Goal: Task Accomplishment & Management: Manage account settings

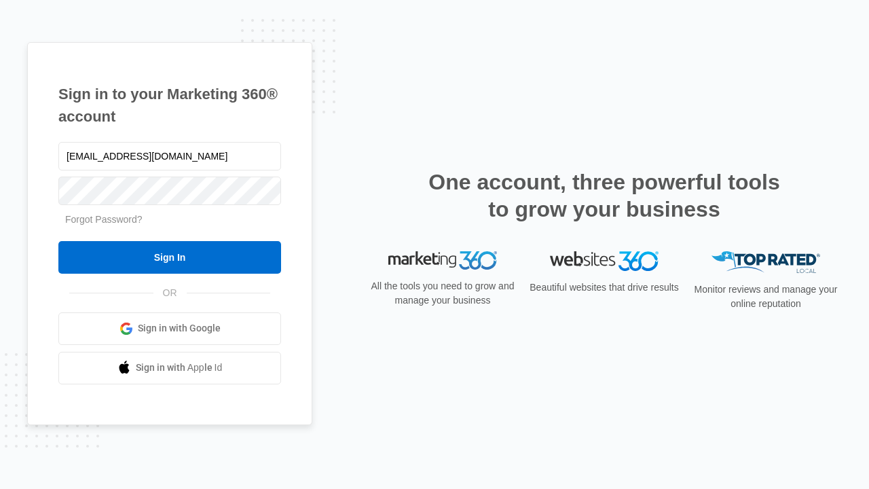
type input "dankie614@gmail.com"
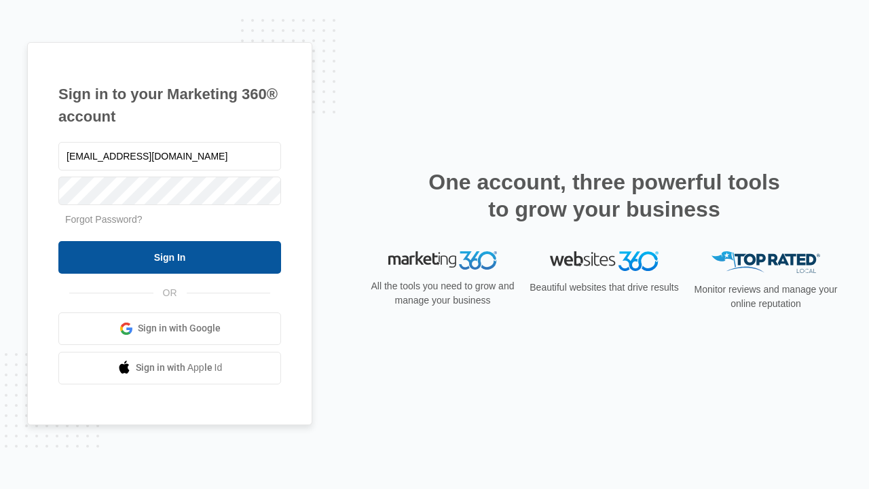
click at [170, 257] on input "Sign In" at bounding box center [169, 257] width 223 height 33
